Goal: Find specific page/section: Find specific page/section

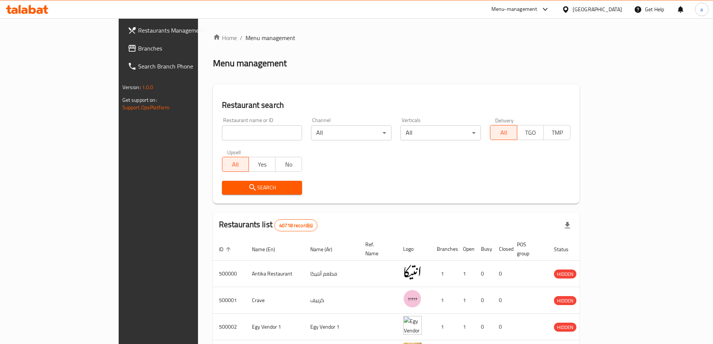
click at [138, 53] on span "Branches" at bounding box center [185, 48] width 94 height 9
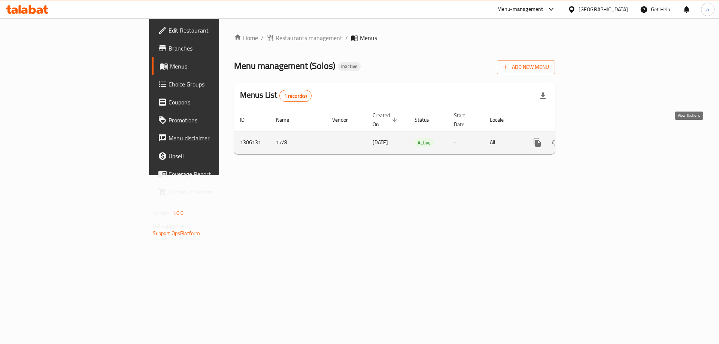
click at [596, 138] on icon "enhanced table" at bounding box center [591, 142] width 9 height 9
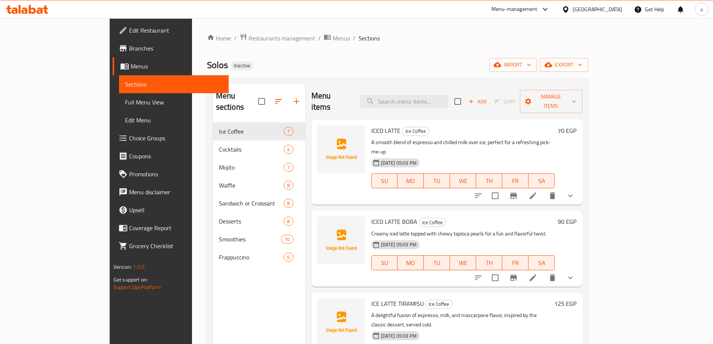
click at [129, 48] on span "Branches" at bounding box center [176, 48] width 94 height 9
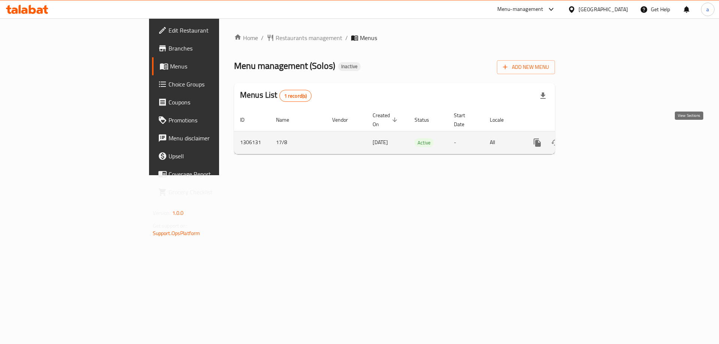
click at [596, 138] on icon "enhanced table" at bounding box center [591, 142] width 9 height 9
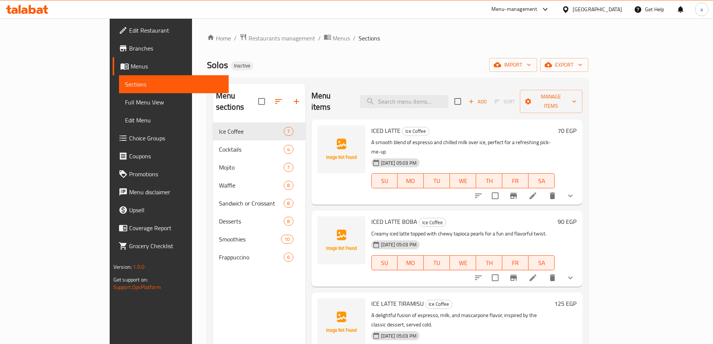
click at [119, 108] on link "Full Menu View" at bounding box center [174, 102] width 110 height 18
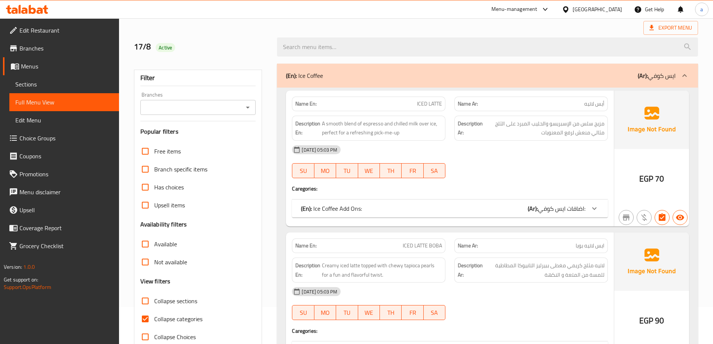
scroll to position [37, 0]
click at [177, 316] on span "Collapse categories" at bounding box center [178, 318] width 48 height 9
click at [154, 316] on input "Collapse categories" at bounding box center [145, 319] width 18 height 18
checkbox input "false"
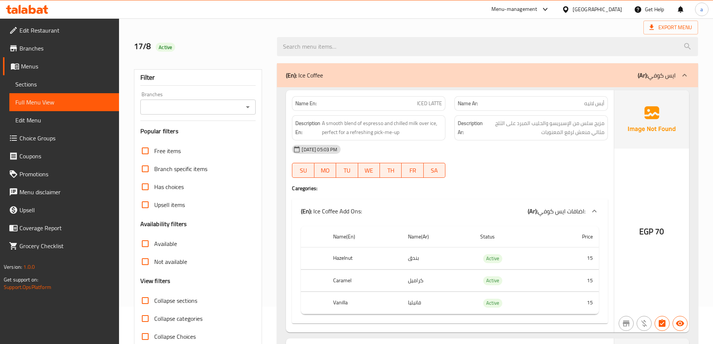
click at [174, 304] on span "Collapse sections" at bounding box center [175, 300] width 43 height 9
click at [154, 304] on input "Collapse sections" at bounding box center [145, 301] width 18 height 18
checkbox input "true"
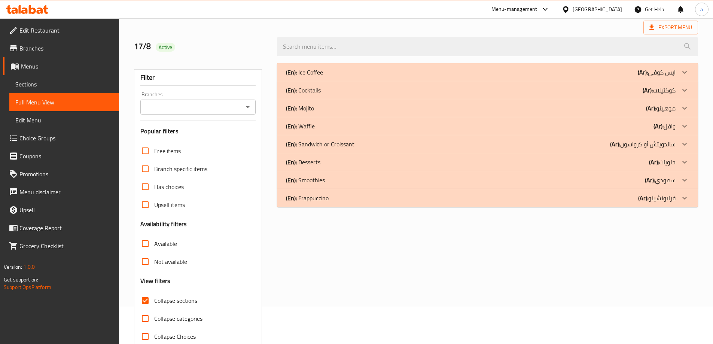
click at [313, 77] on p "(En): Waffle" at bounding box center [304, 72] width 37 height 9
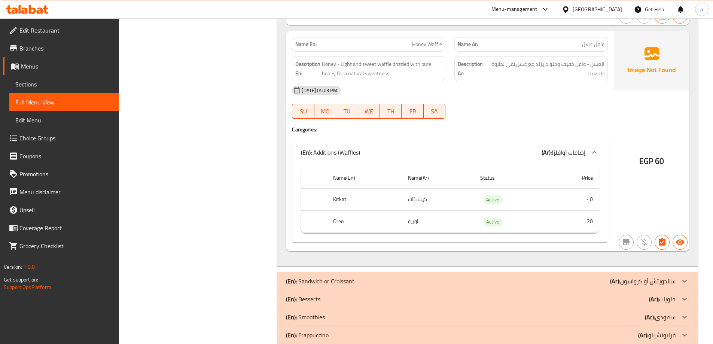
scroll to position [1752, 0]
